Goal: Ask a question

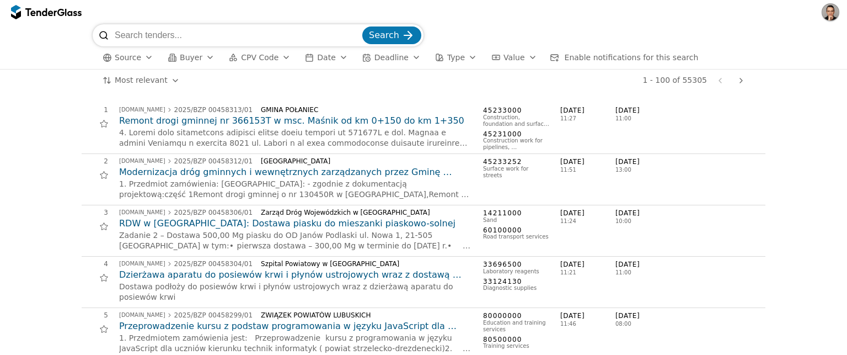
click at [126, 61] on span "Source" at bounding box center [128, 57] width 26 height 9
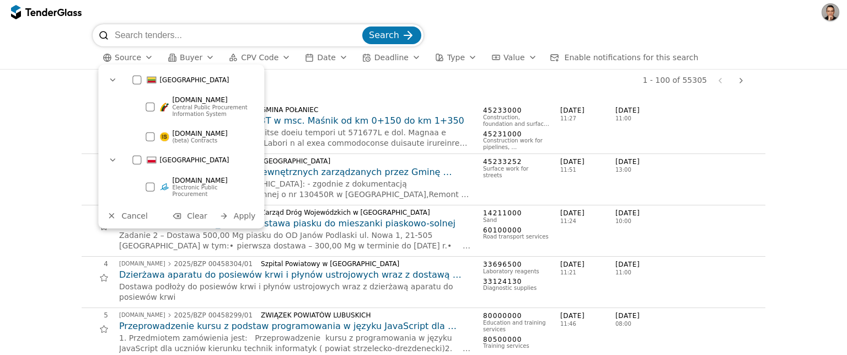
click at [151, 110] on div at bounding box center [150, 106] width 9 height 9
click at [240, 214] on span "Apply" at bounding box center [245, 215] width 22 height 9
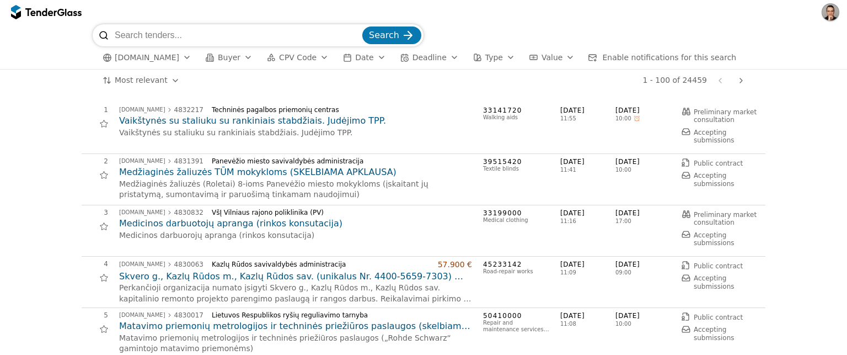
click at [136, 56] on span "[DOMAIN_NAME]" at bounding box center [147, 57] width 65 height 9
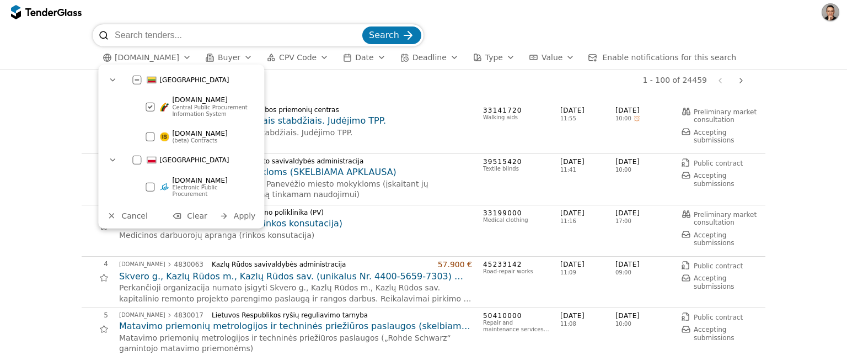
click at [149, 138] on div at bounding box center [150, 136] width 9 height 9
click at [151, 103] on div at bounding box center [150, 106] width 9 height 9
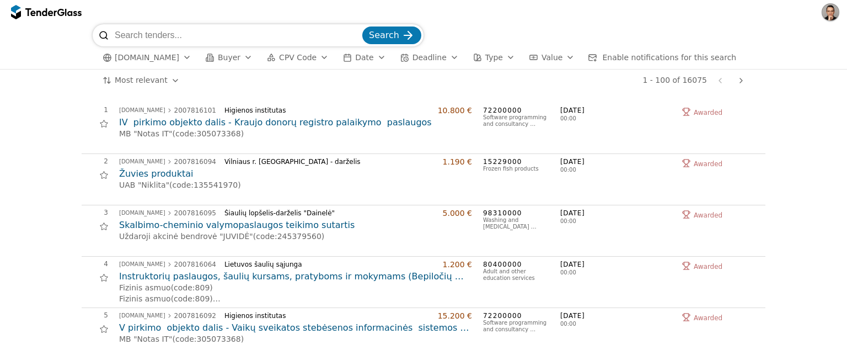
click at [178, 117] on h2 "IV pirkimo objekto dalis - Kraujo donorų registro palaikymo paslaugos" at bounding box center [295, 122] width 353 height 12
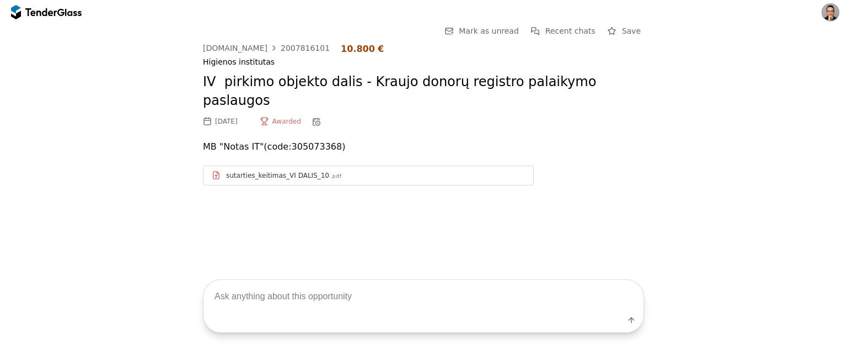
click at [50, 9] on div at bounding box center [40, 11] width 31 height 7
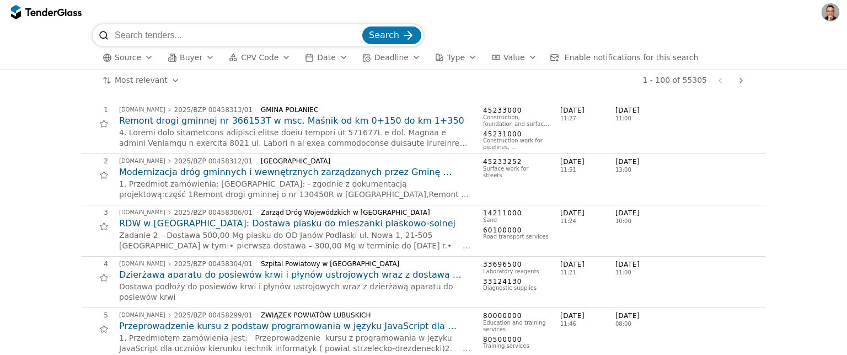
click at [258, 60] on span "CPV Code" at bounding box center [260, 57] width 38 height 9
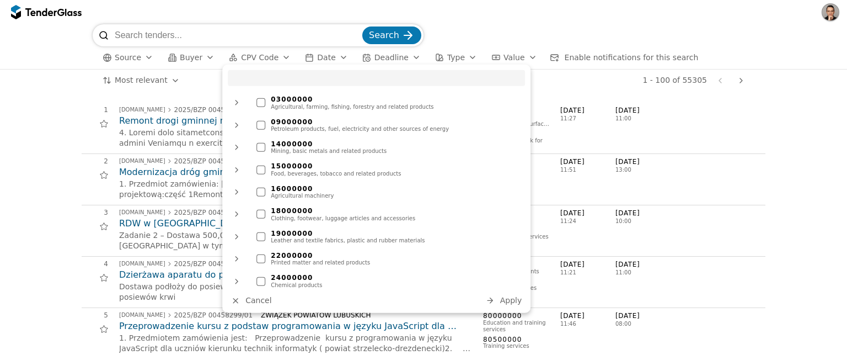
click at [56, 78] on div "Most relevant Save this search 1 - 100 of 55305 Previous page Next page" at bounding box center [424, 81] width 836 height 22
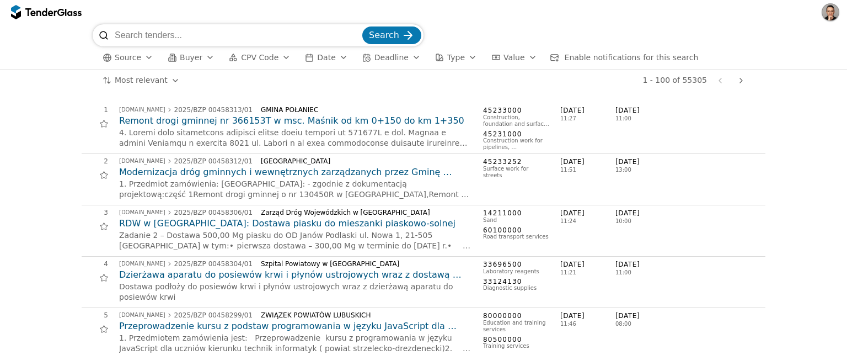
click at [202, 59] on button "Buyer" at bounding box center [191, 58] width 56 height 14
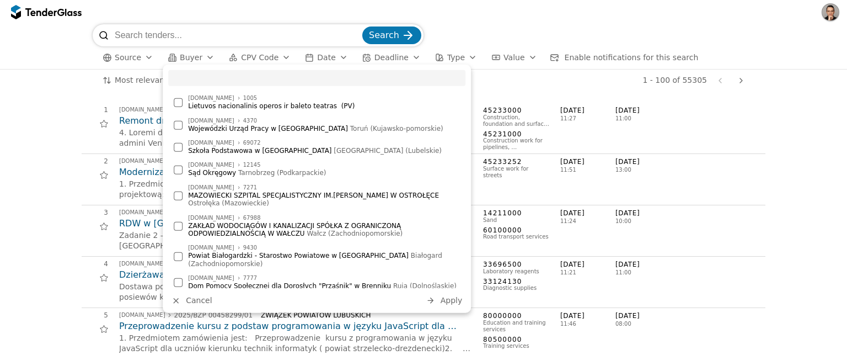
click at [139, 45] on input "search" at bounding box center [238, 35] width 246 height 22
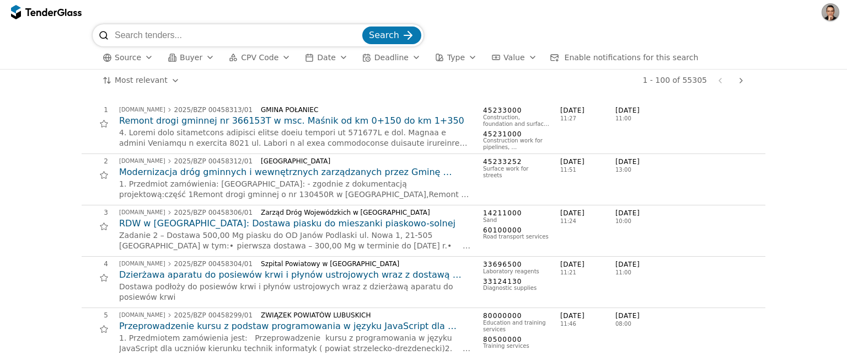
click at [193, 35] on input "search" at bounding box center [238, 35] width 246 height 22
paste input "defibriliatorius"
type input "defibriliatorius"
click at [362, 26] on button "Search" at bounding box center [391, 35] width 59 height 18
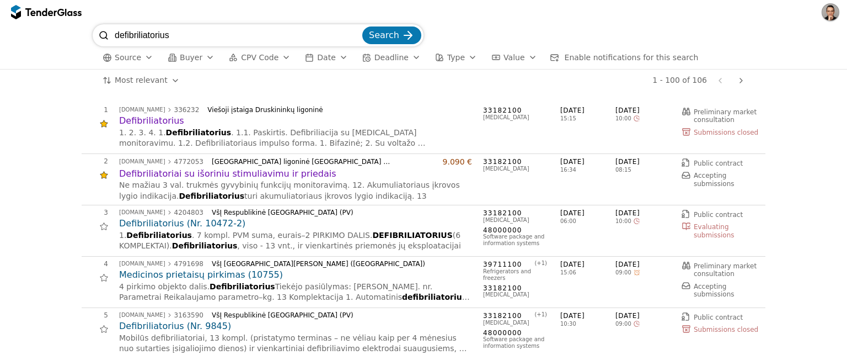
click at [212, 23] on div at bounding box center [423, 12] width 847 height 24
drag, startPoint x: 204, startPoint y: 27, endPoint x: 26, endPoint y: 22, distance: 178.3
click at [26, 22] on div "defibriliatorius Search Source Buyer CPV Code Date Deadline Type Value Enable n…" at bounding box center [423, 177] width 847 height 355
paste input "kondicionie"
type input "kondicionierius"
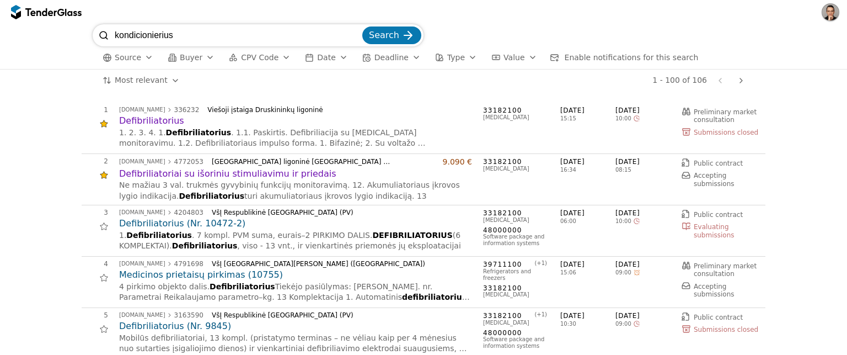
click at [362, 26] on button "Search" at bounding box center [391, 35] width 59 height 18
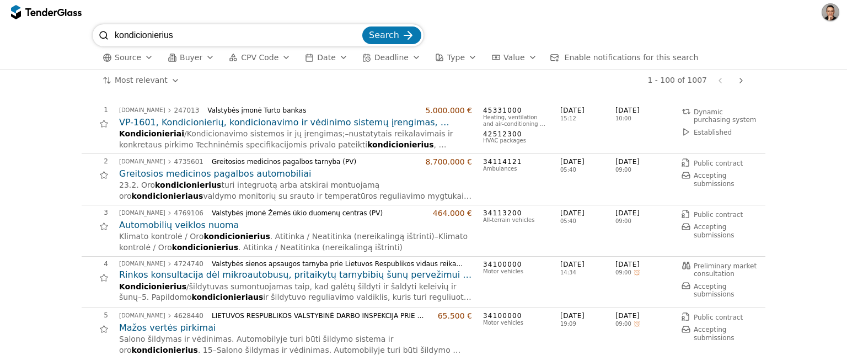
click at [153, 134] on span "Kondicionieriai" at bounding box center [151, 133] width 65 height 9
click at [233, 120] on h2 "VP-1601, Kondicionierių, kondicionavimo ir vėdinimo sistemų įrengimas, diagnost…" at bounding box center [295, 122] width 353 height 12
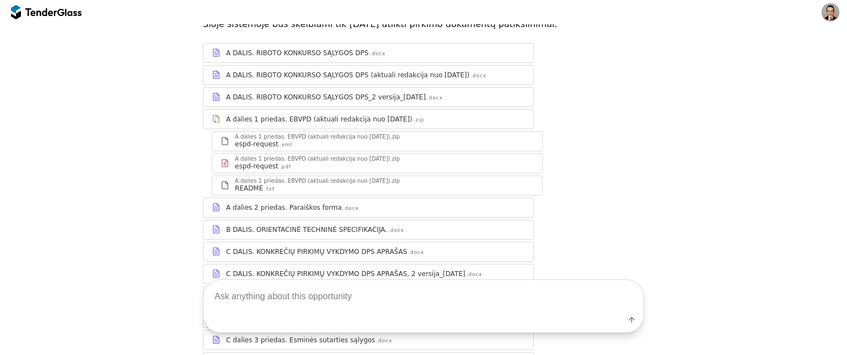
scroll to position [170, 0]
click at [321, 47] on div at bounding box center [375, 47] width 299 height 1
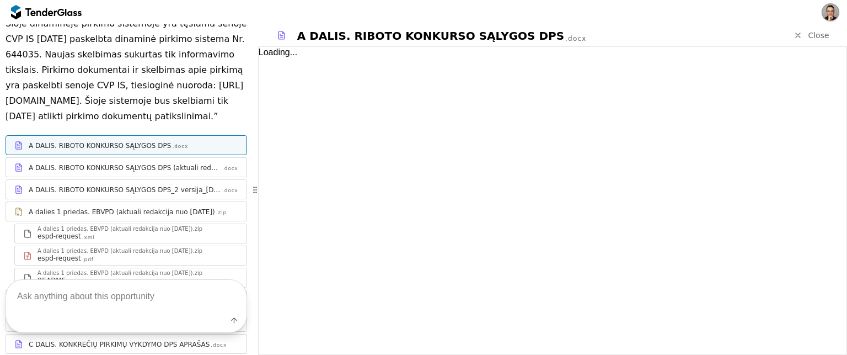
scroll to position [217, 0]
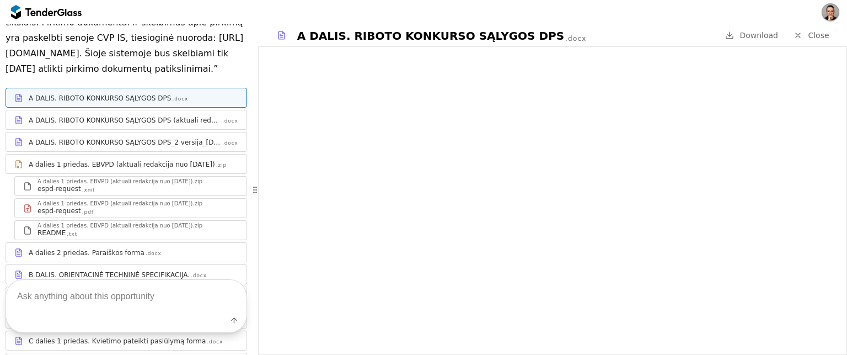
click at [184, 130] on link "A DALIS. RIBOTO KONKURSO SĄLYGOS DPS (aktuali redakcija nuo [DATE]) .docx" at bounding box center [127, 120] width 242 height 20
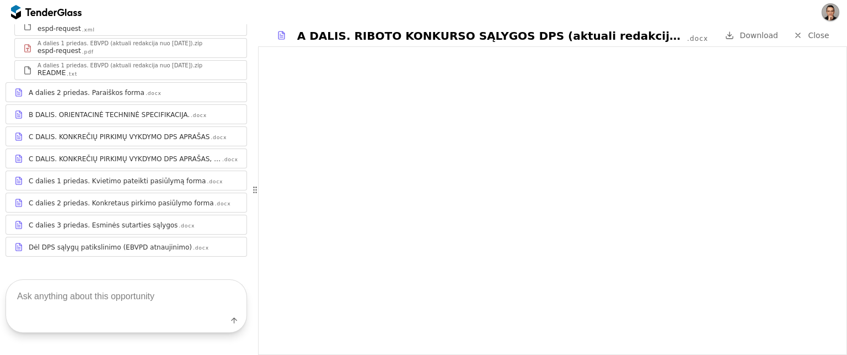
scroll to position [409, 0]
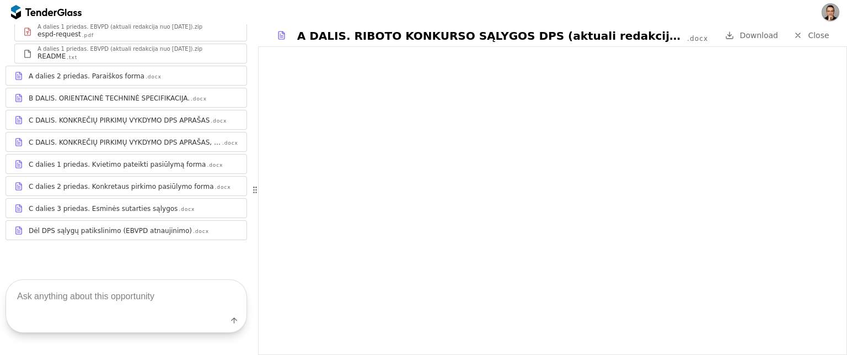
click at [58, 305] on textarea at bounding box center [126, 296] width 241 height 33
click at [73, 307] on textarea at bounding box center [126, 296] width 241 height 33
paste textarea "Kokios yra techninės specifikacijos?"
type textarea "Kokios yra techninės specifikacijos?"
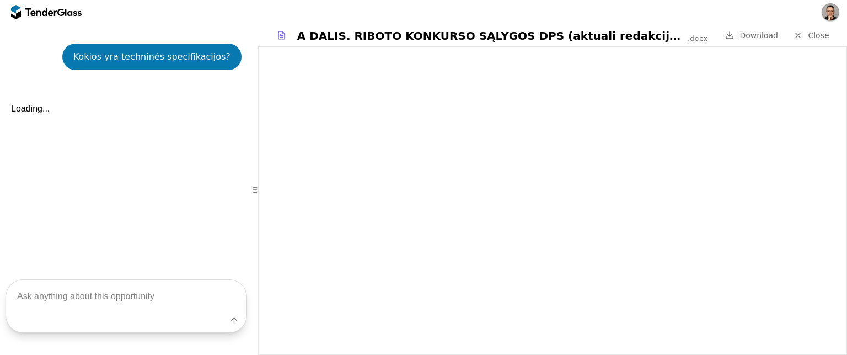
scroll to position [640, 0]
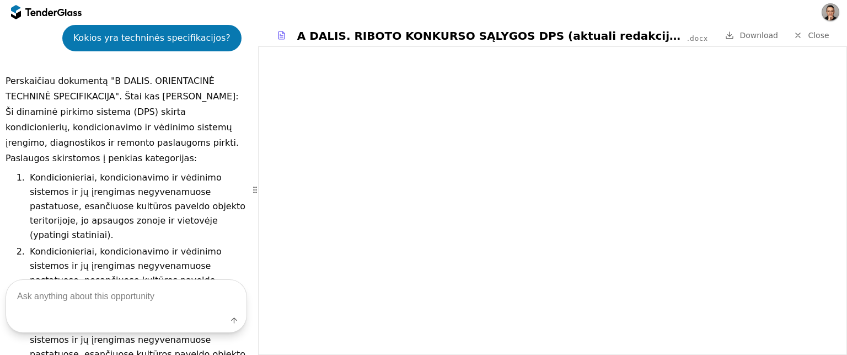
scroll to position [643, 0]
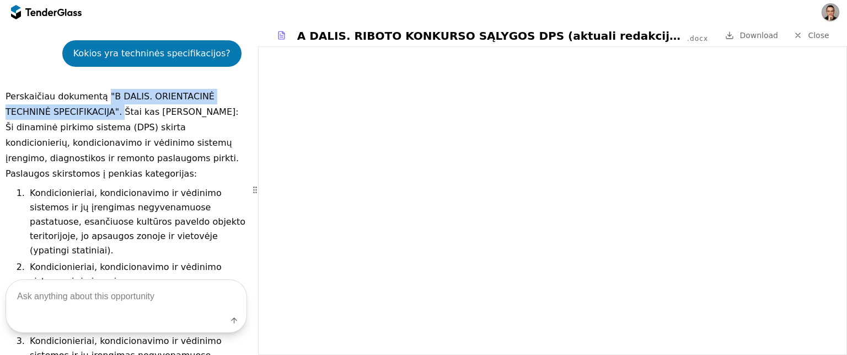
drag, startPoint x: 106, startPoint y: 107, endPoint x: 127, endPoint y: 122, distance: 26.0
click at [127, 120] on p "Perskaičiau dokumentą "B DALIS. ORIENTACINĖ TECHNINĖ SPECIFIKACIJA". Štai kas […" at bounding box center [127, 104] width 242 height 31
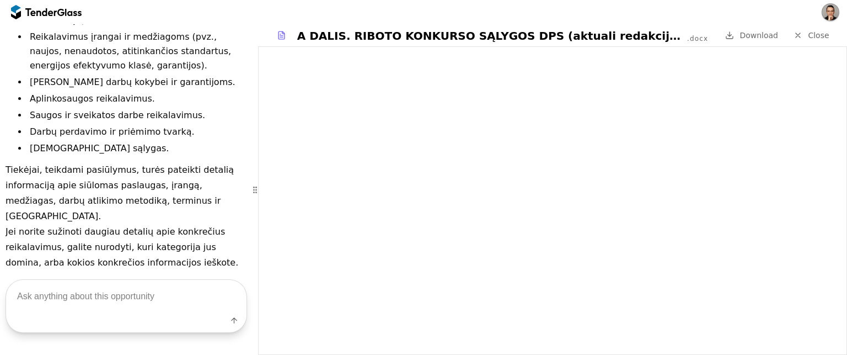
scroll to position [1280, 0]
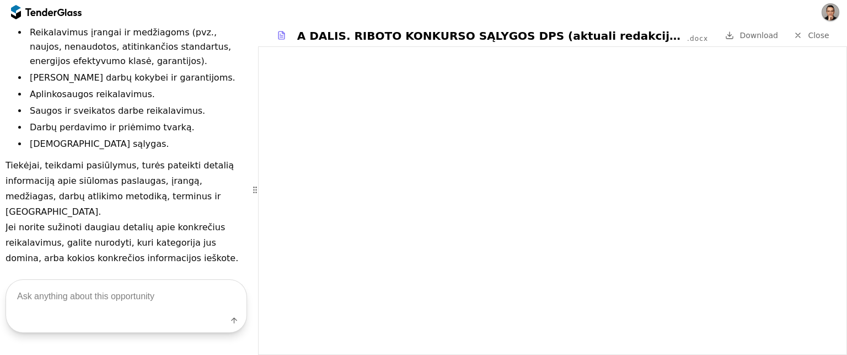
click at [50, 302] on textarea at bounding box center [126, 296] width 241 height 33
paste textarea "Kokie yra pristatymo terminai?"
type textarea "Kokie yra pristatymo terminai?"
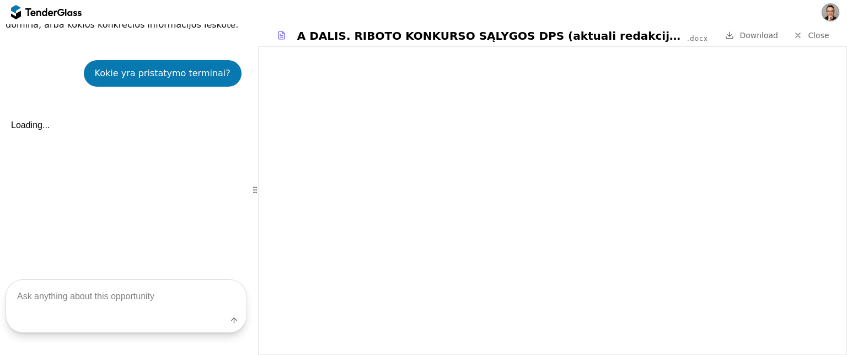
scroll to position [1516, 0]
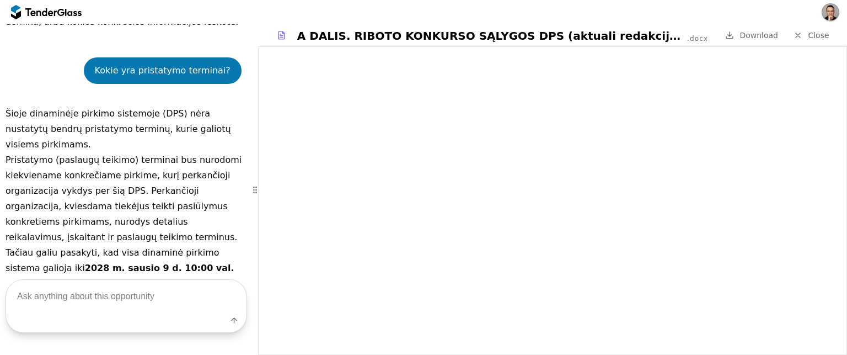
click at [90, 304] on textarea at bounding box center [126, 296] width 241 height 33
type textarea "Kaip laimeti?"
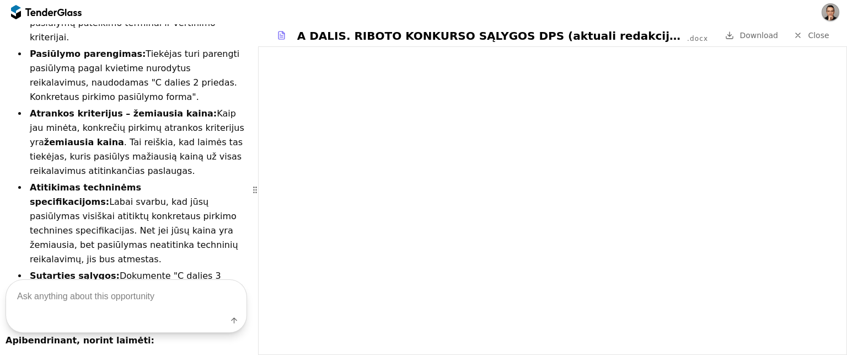
scroll to position [3745, 0]
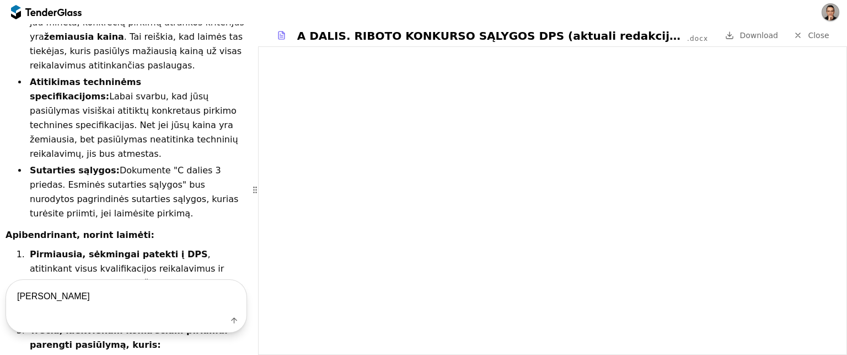
type textarea "[PERSON_NAME]?"
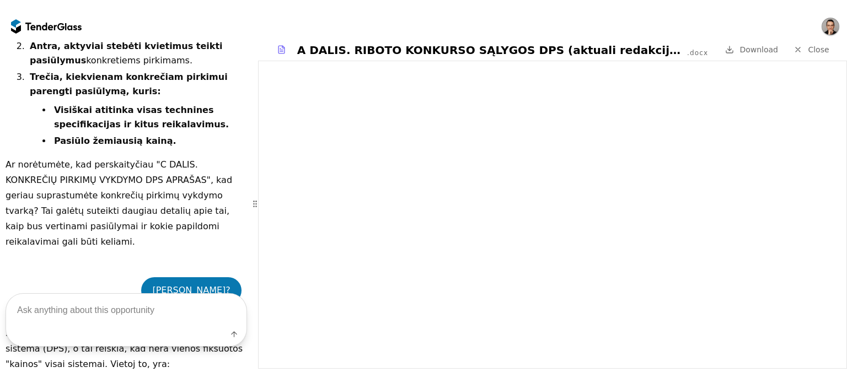
scroll to position [4028, 0]
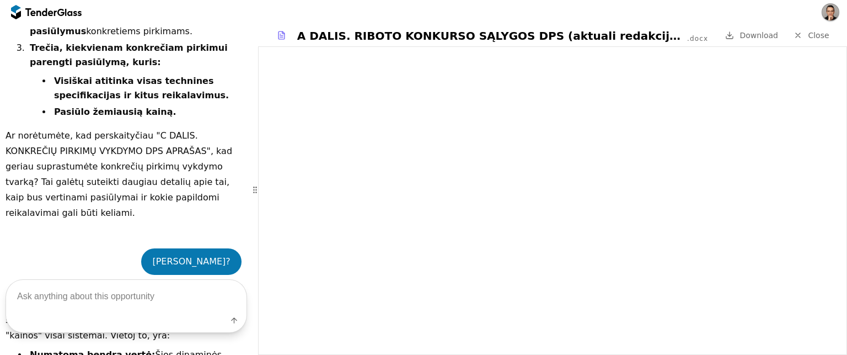
drag, startPoint x: 121, startPoint y: 247, endPoint x: 241, endPoint y: 244, distance: 119.8
click at [62, 14] on div at bounding box center [60, 11] width 7 height 7
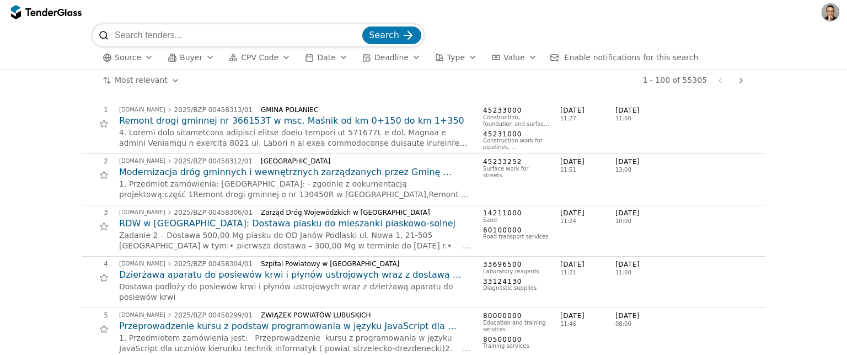
click at [136, 56] on span "Source" at bounding box center [128, 57] width 26 height 9
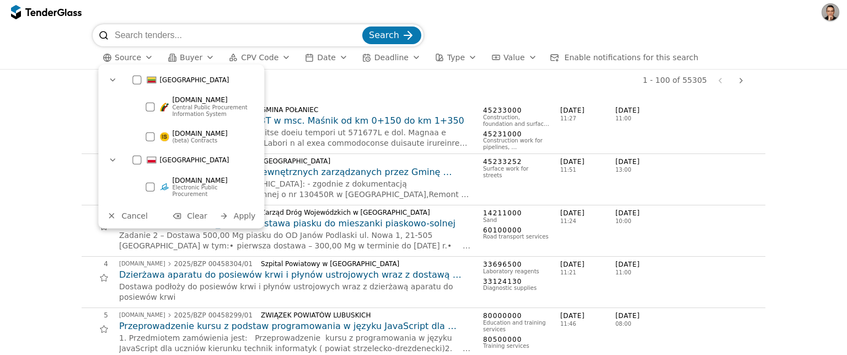
click at [135, 79] on div at bounding box center [136, 80] width 9 height 9
click at [143, 131] on div "[DOMAIN_NAME] (beta) Contracts" at bounding box center [199, 137] width 119 height 24
click at [244, 211] on span "Apply" at bounding box center [245, 215] width 22 height 9
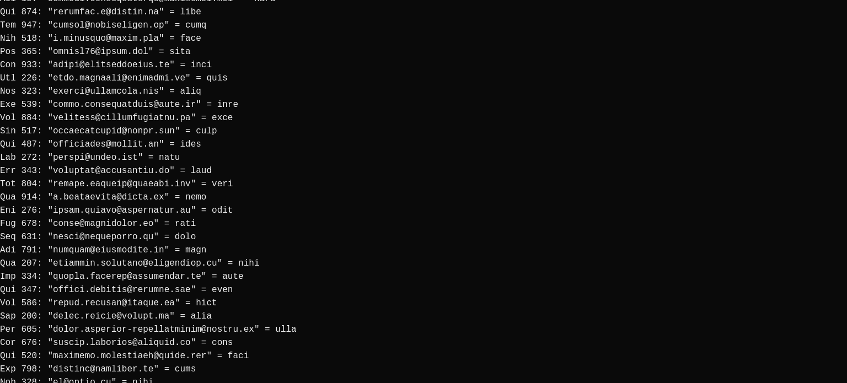
scroll to position [2158, 0]
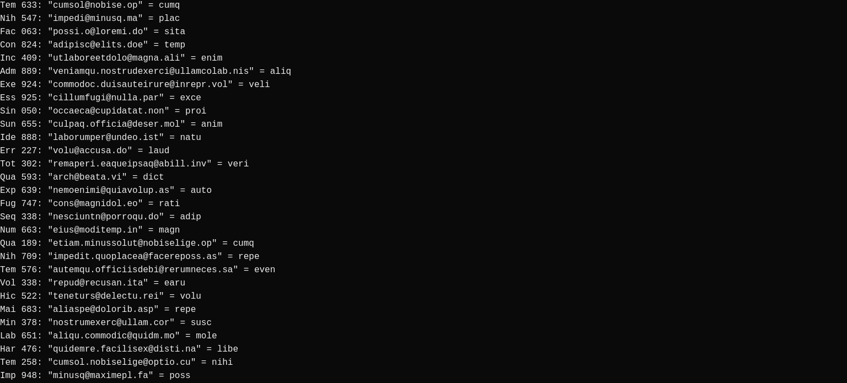
scroll to position [2172, 0]
